Goal: Transaction & Acquisition: Subscribe to service/newsletter

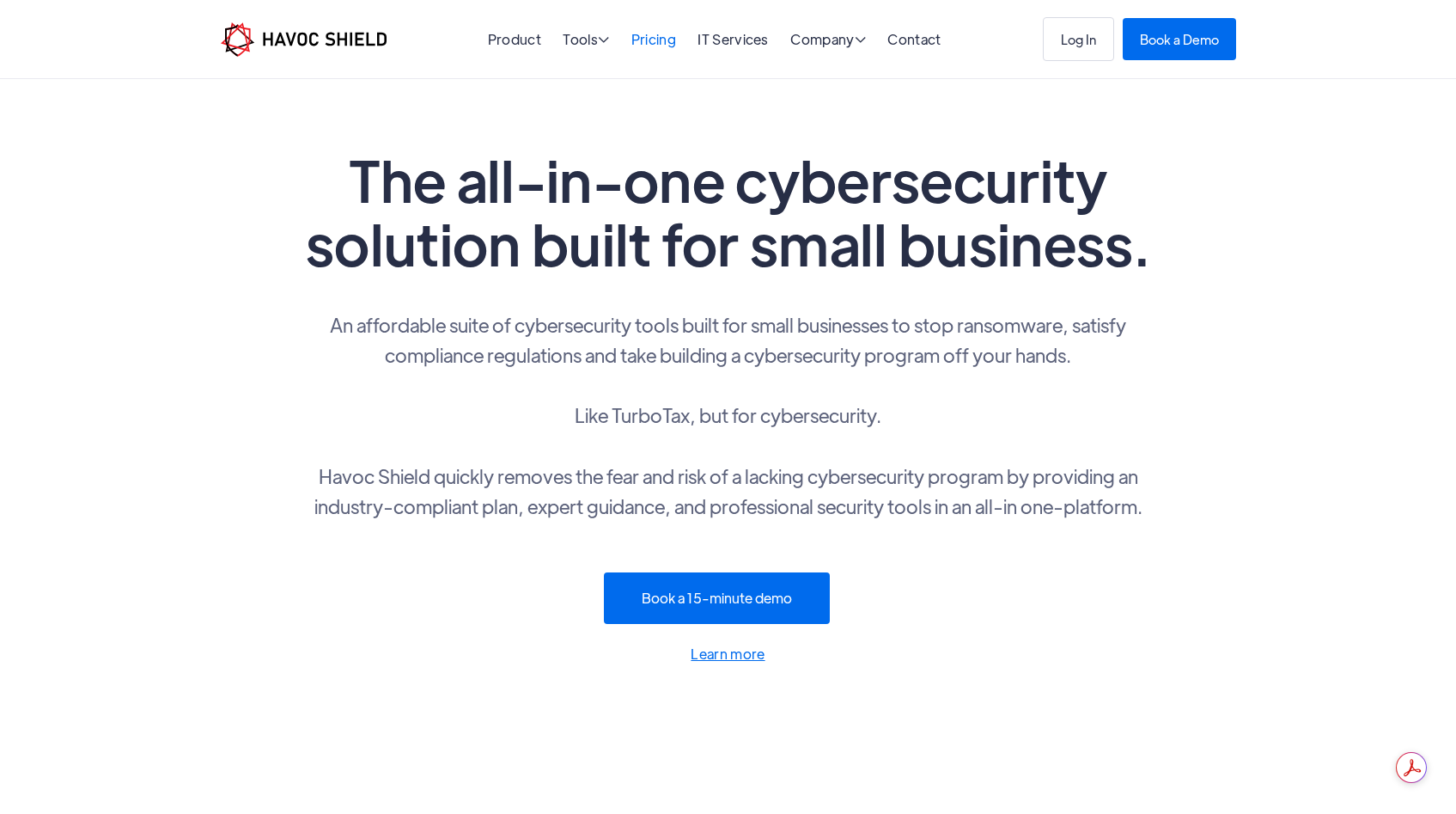
click at [651, 43] on link "Pricing" at bounding box center [653, 39] width 45 height 18
